Goal: Transaction & Acquisition: Obtain resource

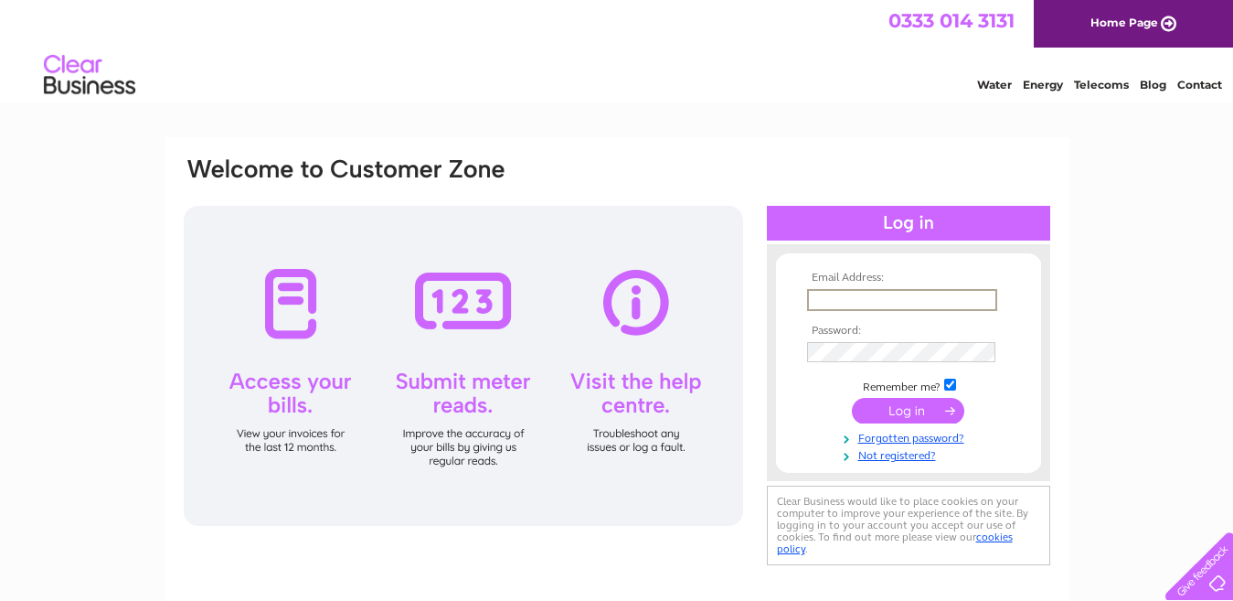
click at [964, 294] on input "text" at bounding box center [902, 300] width 190 height 22
type input "info@glenwoodbolts.co.uk"
click at [929, 405] on input "submit" at bounding box center [908, 411] width 112 height 26
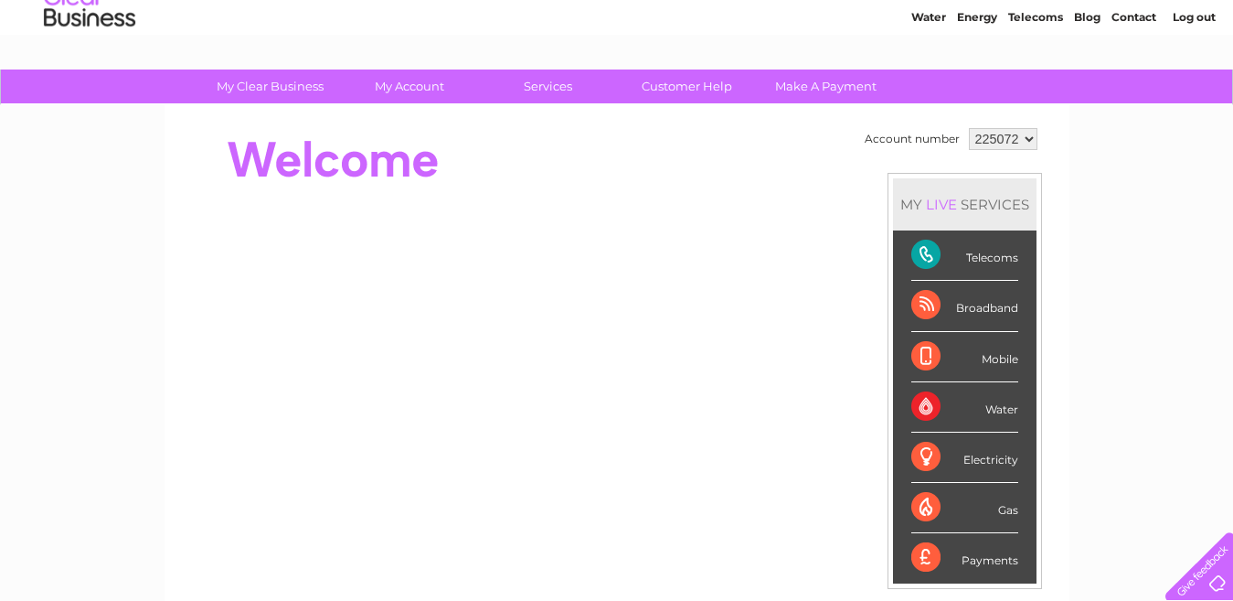
scroll to position [53, 0]
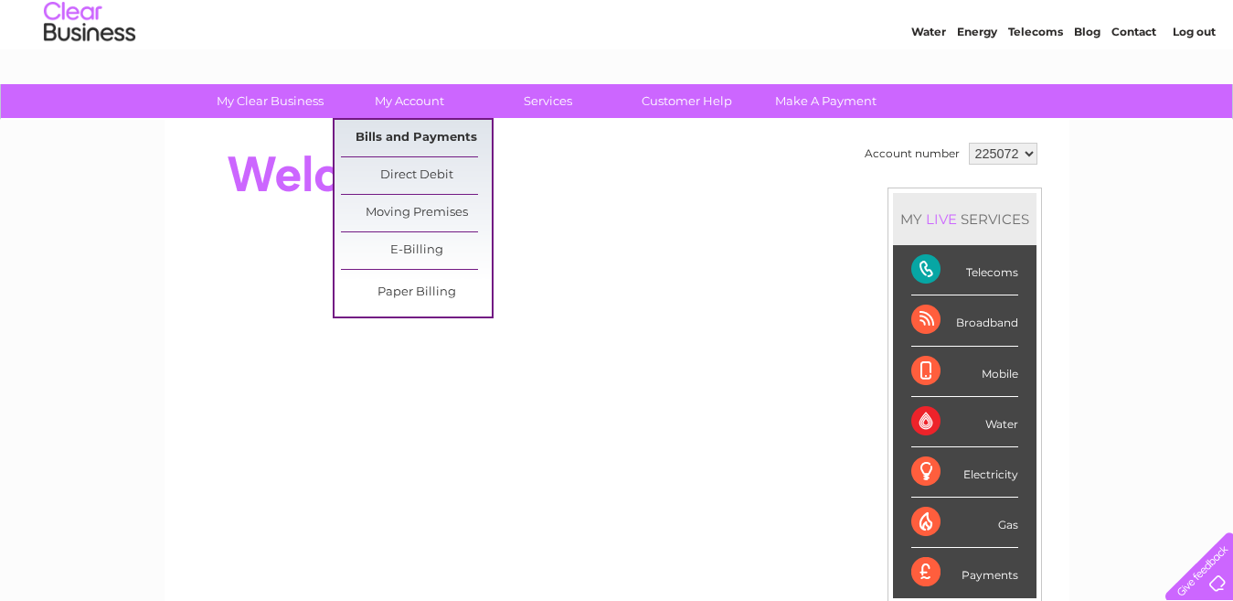
click at [410, 144] on link "Bills and Payments" at bounding box center [416, 138] width 151 height 37
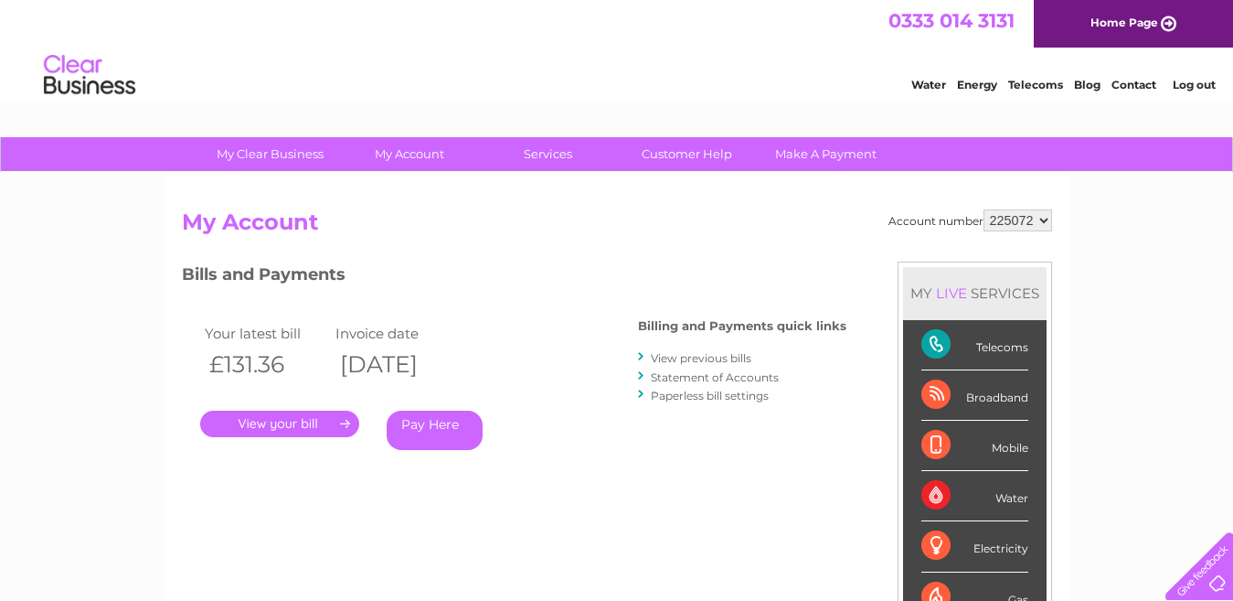
drag, startPoint x: 340, startPoint y: 396, endPoint x: 60, endPoint y: 557, distance: 322.7
drag, startPoint x: 60, startPoint y: 557, endPoint x: 480, endPoint y: 541, distance: 419.9
click at [480, 542] on div "Account number 225072 My Account MY LIVE SERVICES Telecoms Broadband Mobile Wat…" at bounding box center [617, 484] width 870 height 550
click at [323, 432] on link "." at bounding box center [279, 423] width 159 height 27
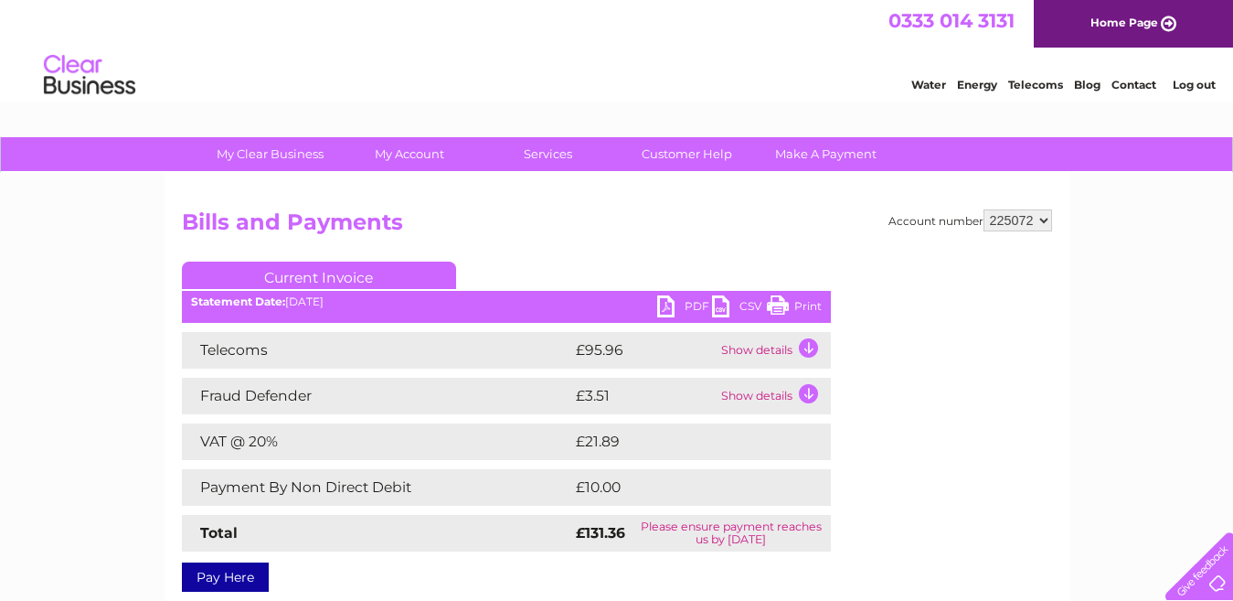
click at [667, 307] on link "PDF" at bounding box center [684, 308] width 55 height 27
